Goal: Information Seeking & Learning: Learn about a topic

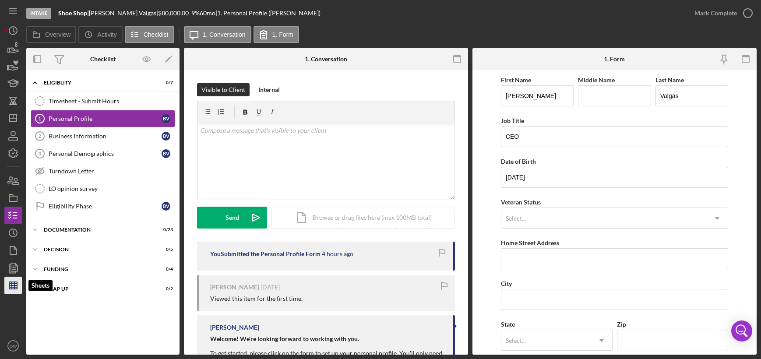
click at [15, 280] on icon "button" at bounding box center [13, 286] width 22 height 22
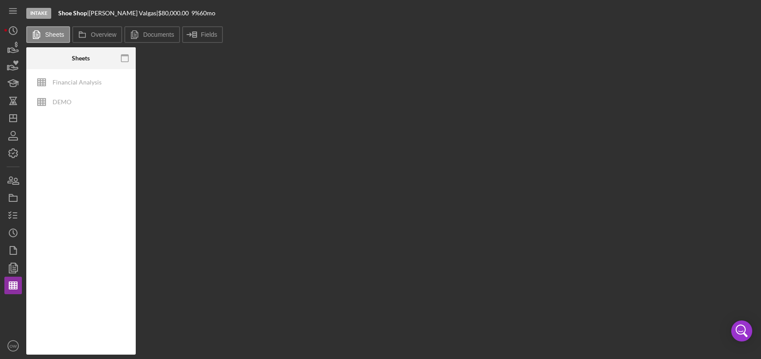
click at [156, 25] on div "Intake Shoe Shop | [PERSON_NAME] | $80,000.00 9 % 60 mo" at bounding box center [391, 13] width 731 height 26
click at [155, 31] on button "Documents" at bounding box center [152, 34] width 56 height 17
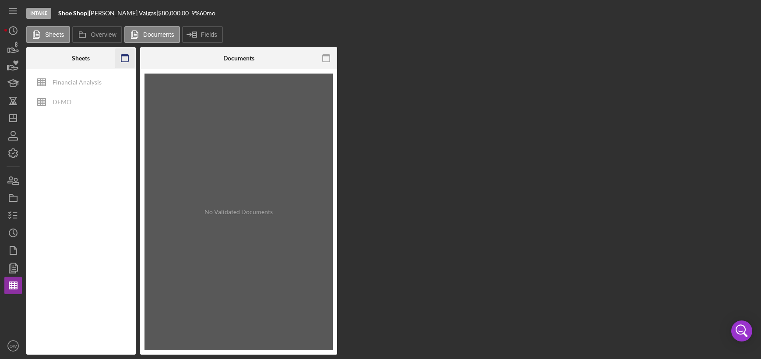
click at [123, 61] on icon "button" at bounding box center [125, 59] width 20 height 20
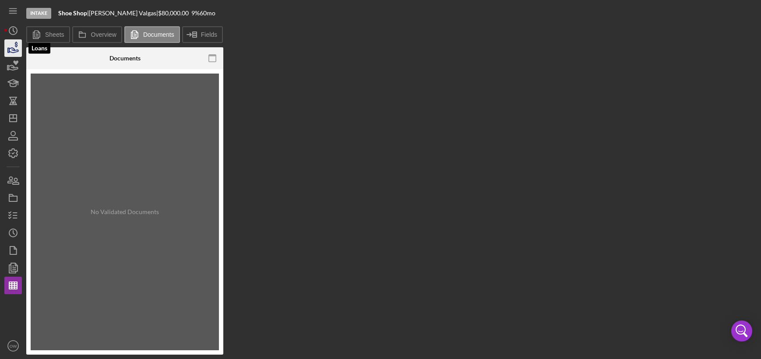
click at [16, 52] on icon "button" at bounding box center [13, 48] width 22 height 22
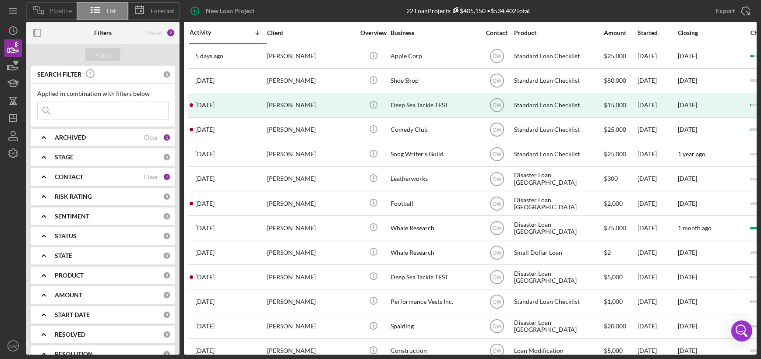
click at [68, 11] on span "Pipeline" at bounding box center [60, 10] width 22 height 7
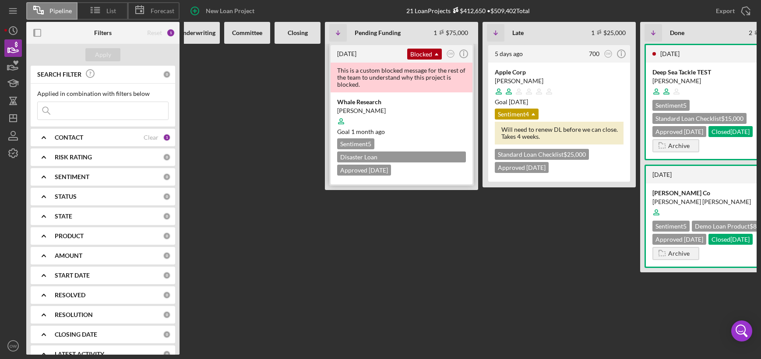
scroll to position [0, 209]
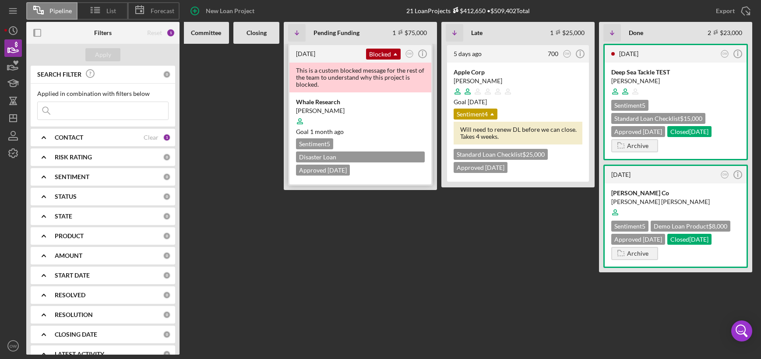
click at [523, 90] on div at bounding box center [518, 91] width 129 height 17
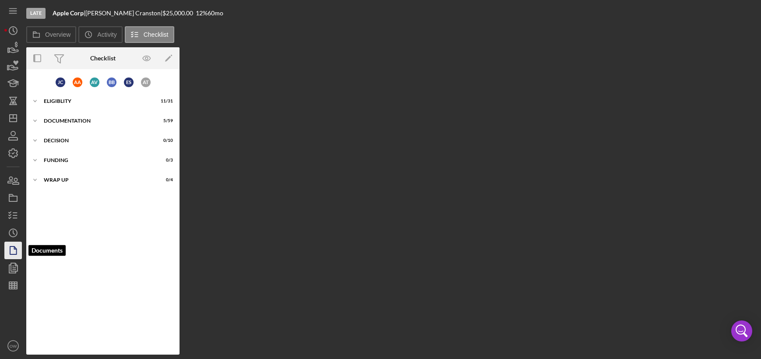
click at [10, 245] on icon "button" at bounding box center [13, 251] width 22 height 22
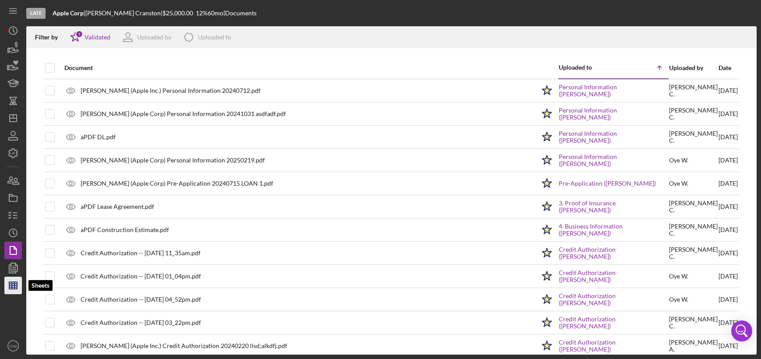
click at [13, 280] on icon "button" at bounding box center [13, 286] width 22 height 22
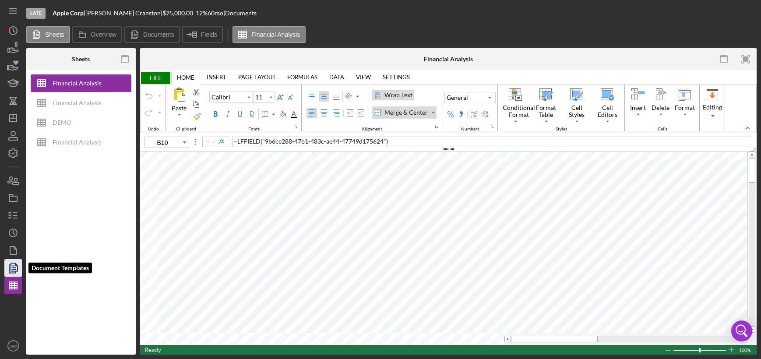
click at [9, 268] on polyline "button" at bounding box center [12, 269] width 7 height 8
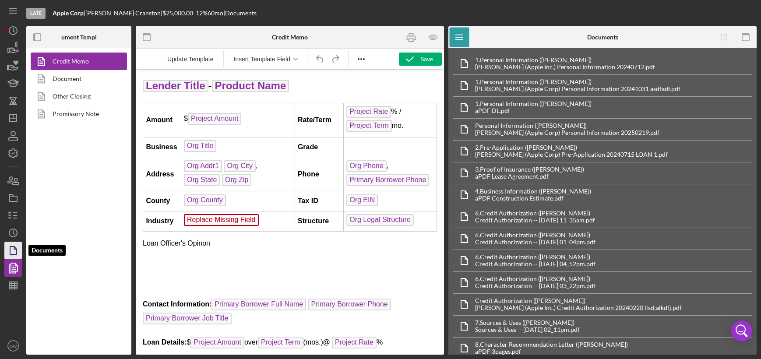
click at [14, 244] on icon "button" at bounding box center [13, 251] width 22 height 22
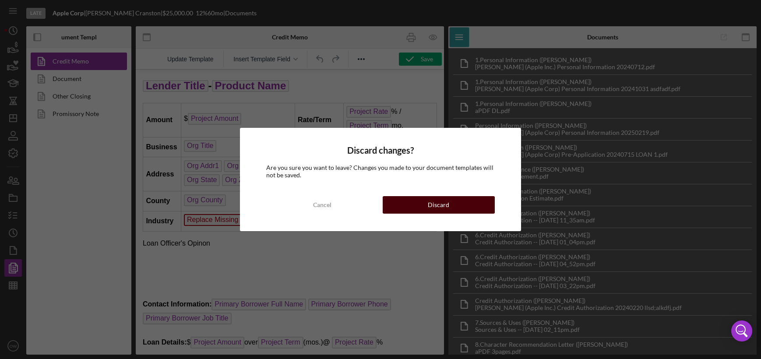
click at [476, 203] on button "Discard" at bounding box center [439, 205] width 112 height 18
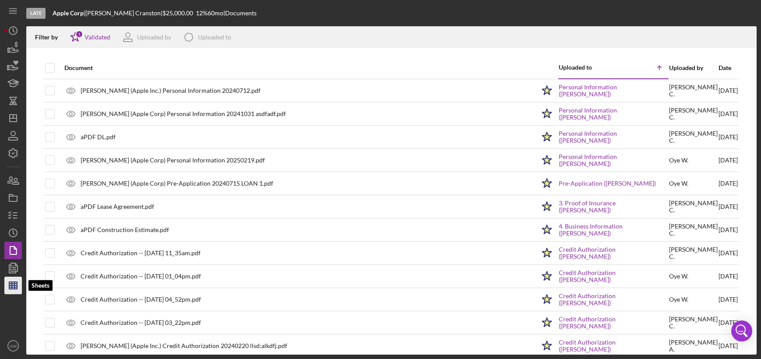
click at [13, 289] on polygon "button" at bounding box center [13, 285] width 8 height 7
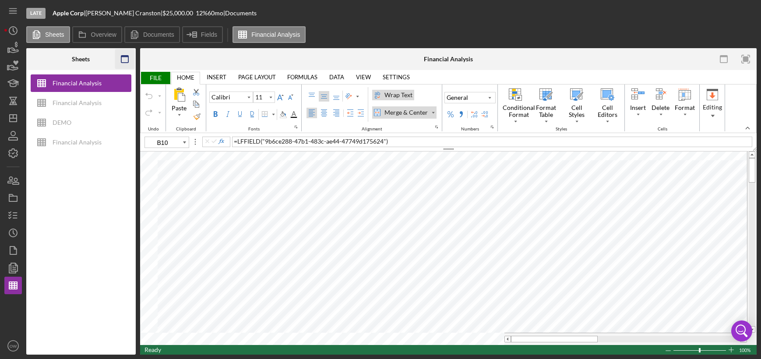
click at [126, 56] on rect "button" at bounding box center [124, 57] width 7 height 2
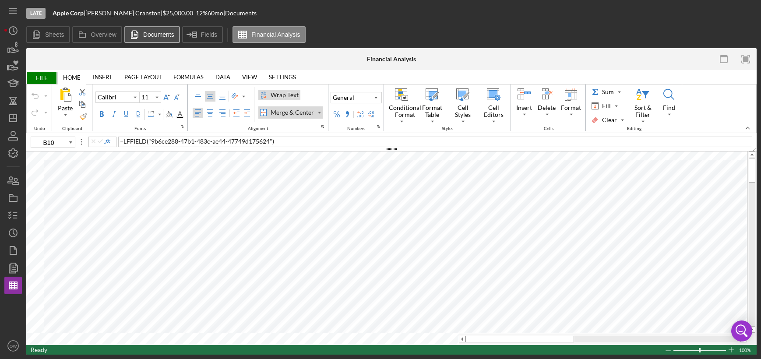
click at [148, 32] on label "Documents" at bounding box center [158, 34] width 31 height 7
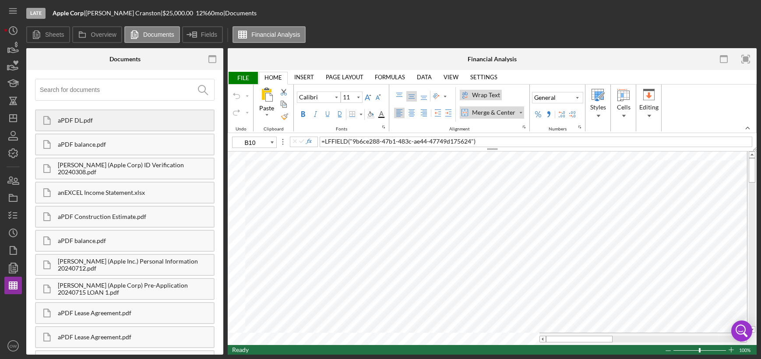
click at [117, 125] on div "aPDF DL.pdf" at bounding box center [125, 120] width 180 height 22
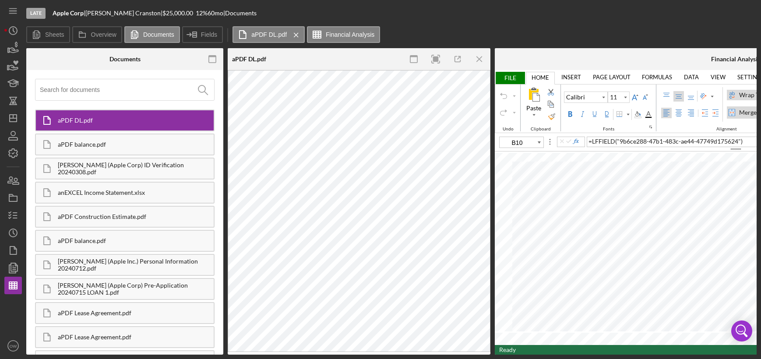
click at [119, 139] on div "aPDF balance.pdf" at bounding box center [125, 145] width 180 height 22
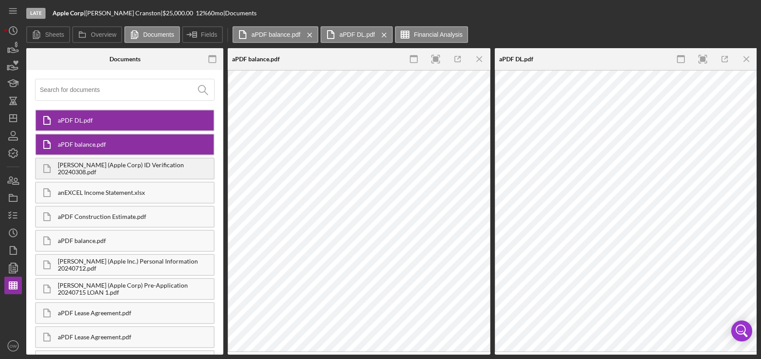
click at [115, 166] on div "[PERSON_NAME] (Apple Corp) ID Verification 20240308.pdf" at bounding box center [136, 169] width 156 height 14
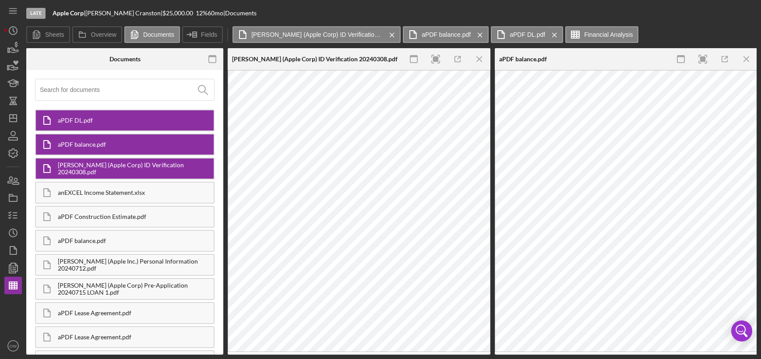
click at [118, 148] on div "aPDF balance.pdf" at bounding box center [125, 145] width 180 height 22
click at [117, 163] on div "[PERSON_NAME] (Apple Corp) ID Verification 20240308.pdf" at bounding box center [136, 169] width 156 height 14
click at [117, 144] on div "aPDF balance.pdf" at bounding box center [136, 144] width 156 height 7
click at [117, 124] on div "aPDF DL.pdf" at bounding box center [136, 120] width 156 height 7
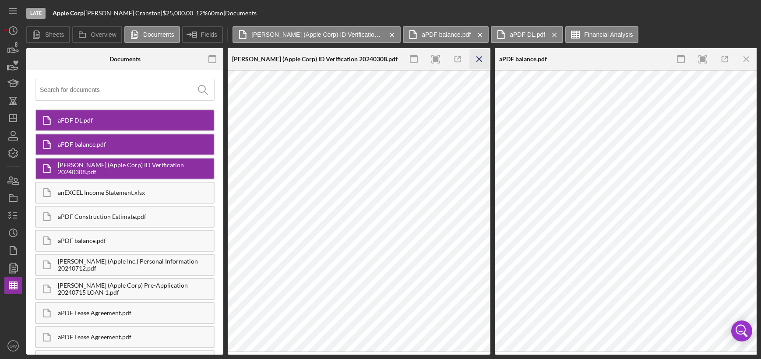
click at [482, 58] on icon "Icon/Menu Close" at bounding box center [480, 59] width 20 height 20
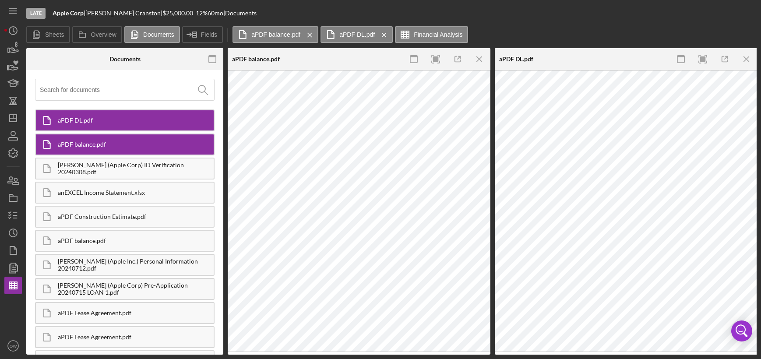
click at [482, 58] on icon "Icon/Menu Close" at bounding box center [480, 59] width 20 height 20
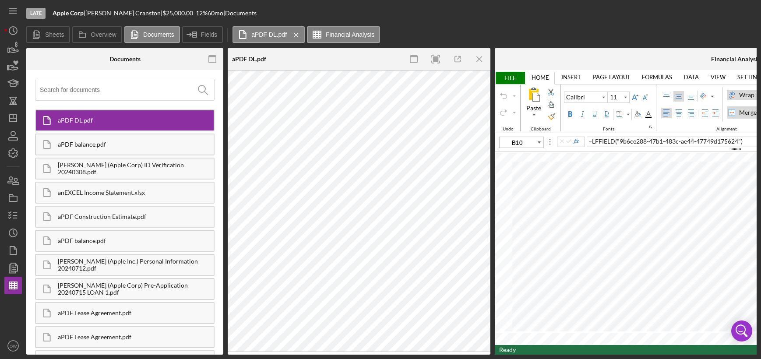
click at [482, 58] on icon "Icon/Menu Close" at bounding box center [480, 59] width 20 height 20
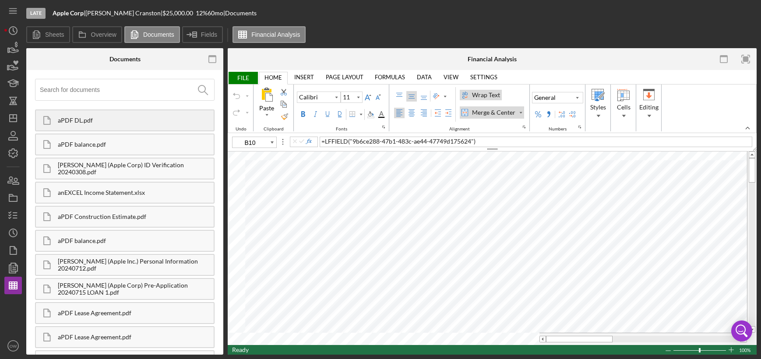
click at [126, 121] on div "aPDF DL.pdf" at bounding box center [136, 120] width 156 height 7
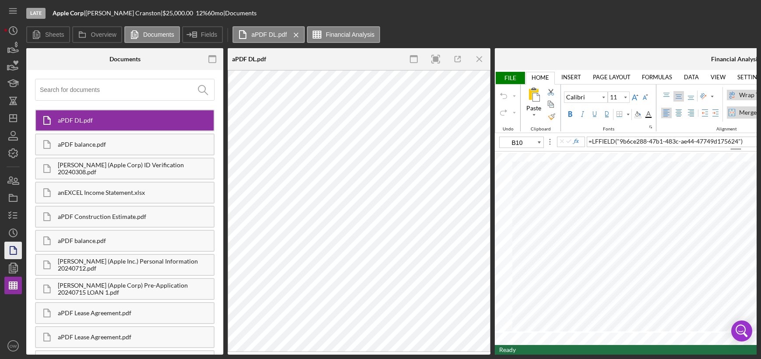
click at [14, 251] on icon "button" at bounding box center [13, 251] width 22 height 22
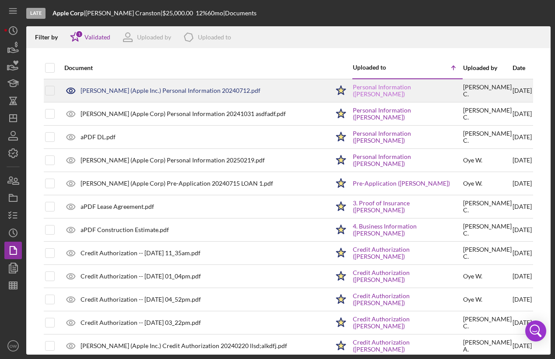
click at [392, 92] on link "Personal Information ([PERSON_NAME])" at bounding box center [407, 91] width 109 height 14
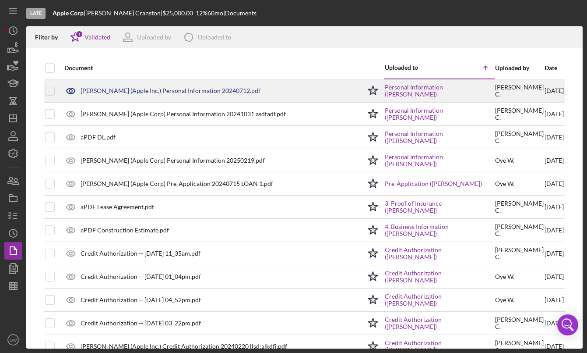
click at [204, 92] on div "[PERSON_NAME] (Apple Inc.) Personal Information 20240712.pdf" at bounding box center [171, 90] width 180 height 7
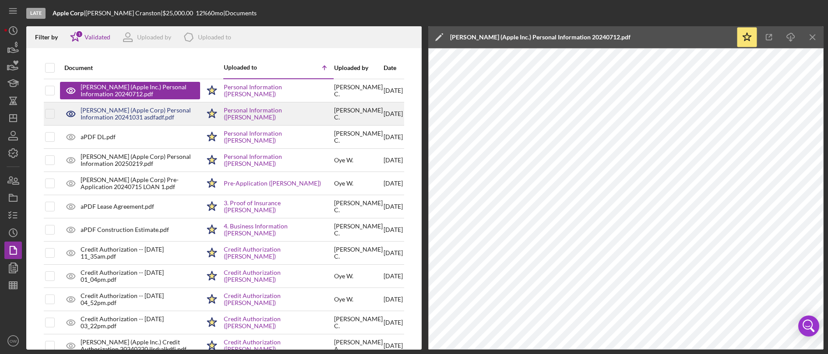
click at [88, 114] on div "[PERSON_NAME] (Apple Corp) Personal Information 20241031 asdfadf.pdf" at bounding box center [141, 114] width 120 height 14
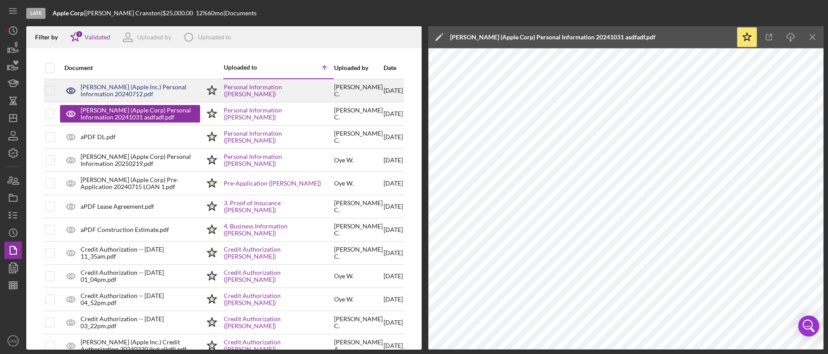
click at [106, 88] on div "[PERSON_NAME] (Apple Inc.) Personal Information 20240712.pdf" at bounding box center [141, 91] width 120 height 14
